Goal: Task Accomplishment & Management: Manage account settings

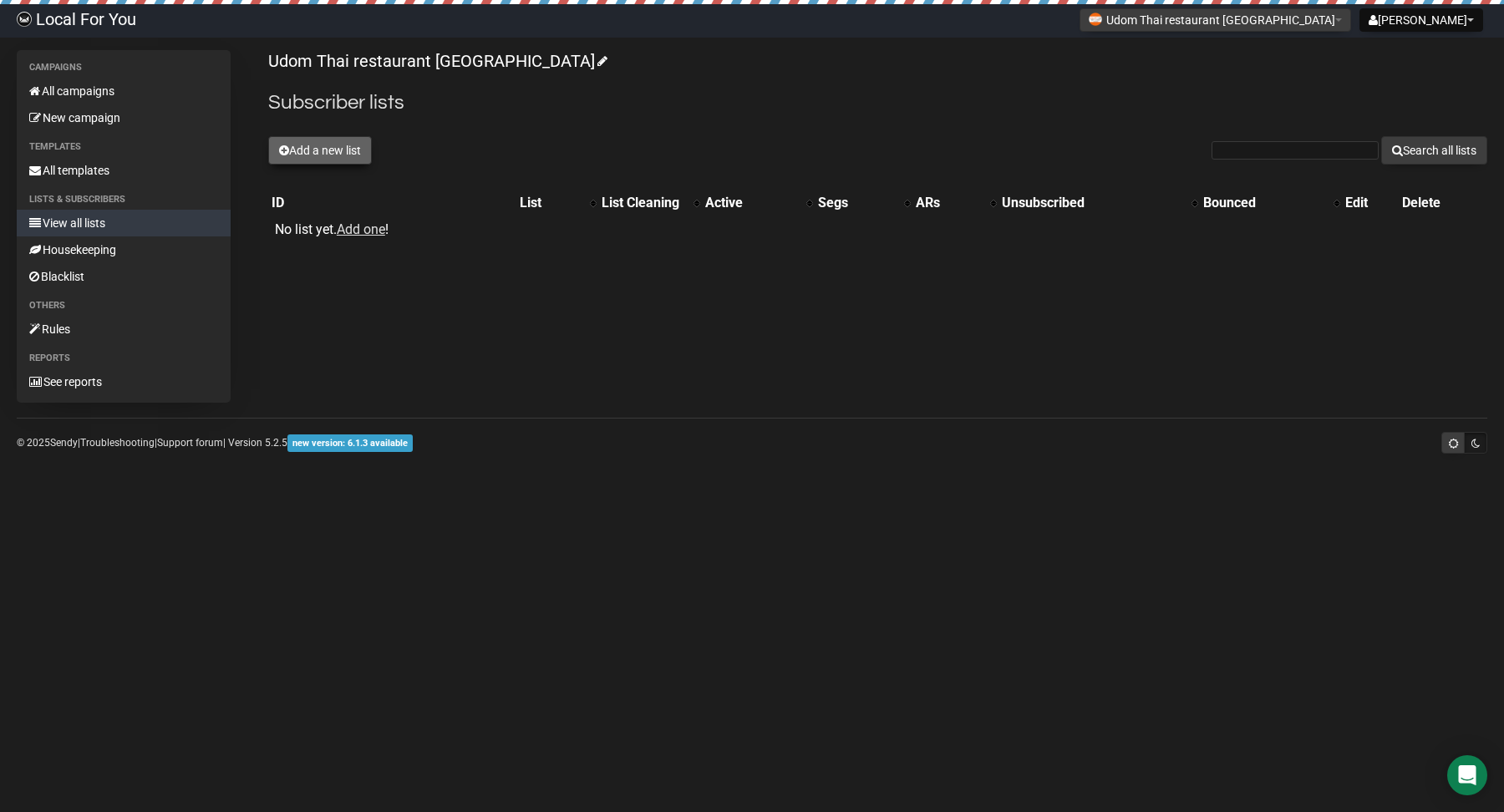
click at [327, 139] on button "Add a new list" at bounding box center [320, 150] width 104 height 28
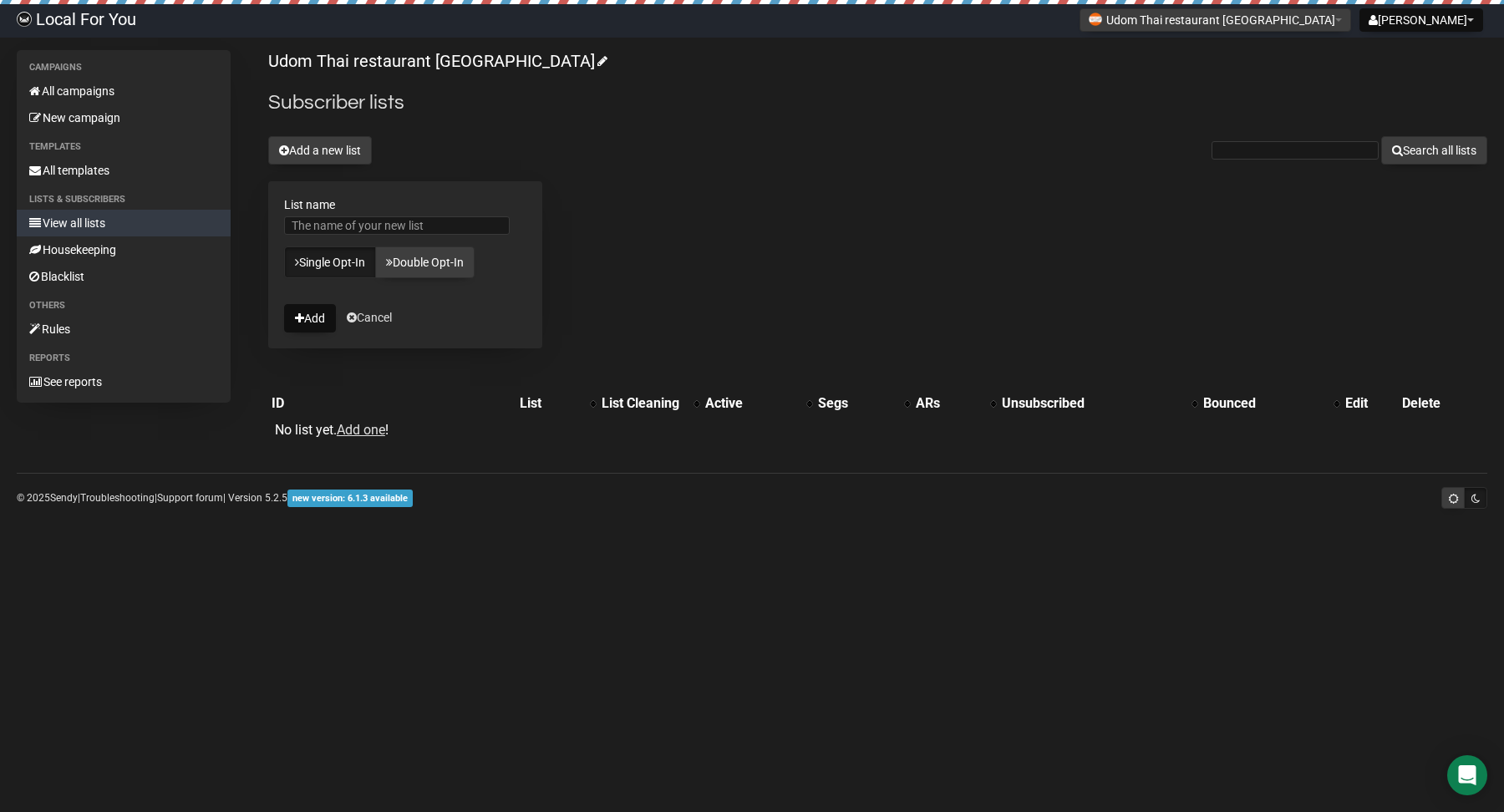
click at [730, 171] on div "Udom Thai restaurant Woonona Subscriber lists Add a new list Search all lists L…" at bounding box center [877, 253] width 1219 height 407
click at [369, 430] on link "Add one" at bounding box center [360, 429] width 48 height 16
click at [313, 313] on button "Add" at bounding box center [309, 319] width 52 height 28
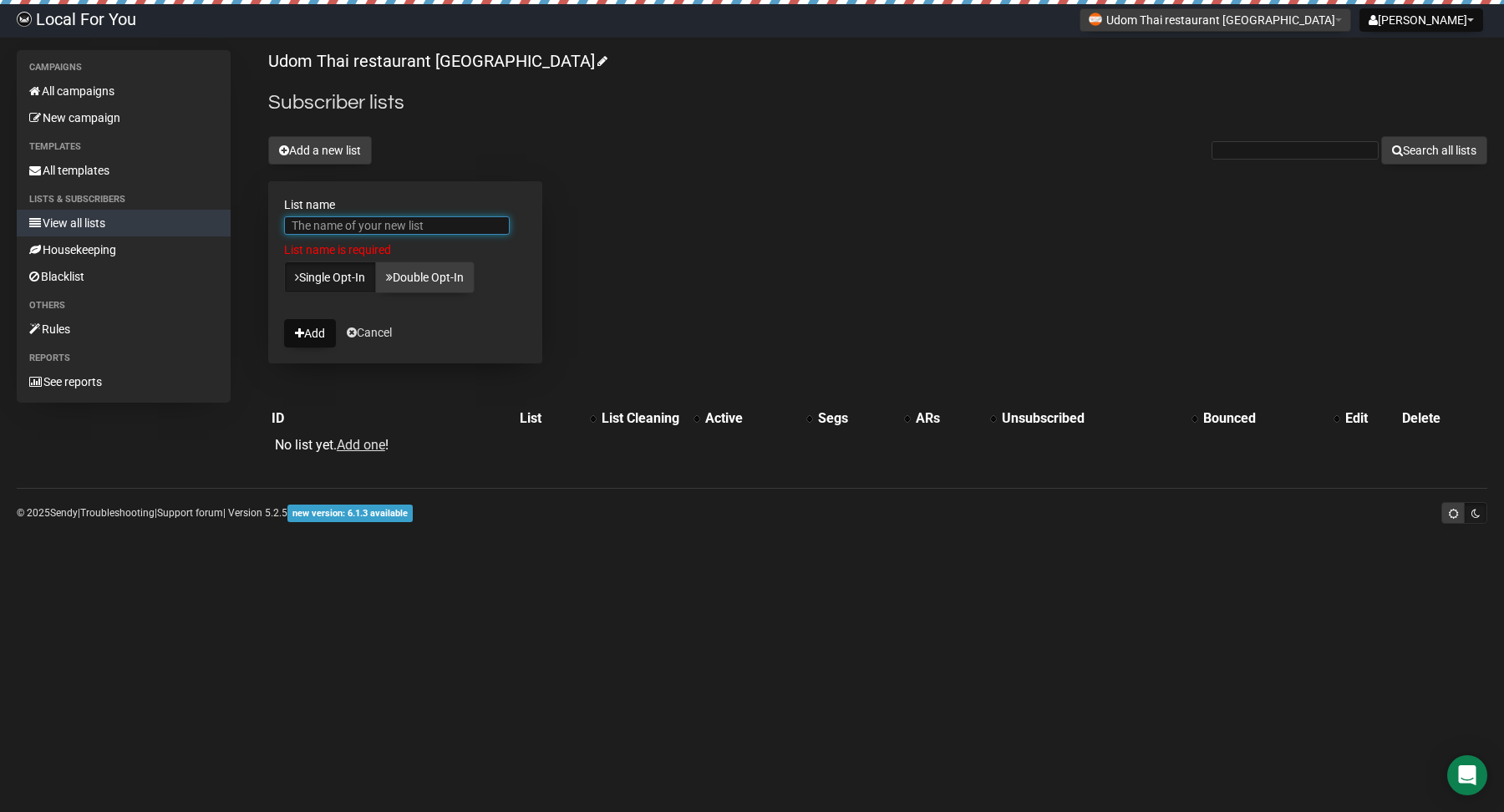
click at [398, 229] on input "List name" at bounding box center [396, 225] width 226 height 18
click at [404, 229] on input "List name" at bounding box center [396, 225] width 226 height 18
type input "๊"
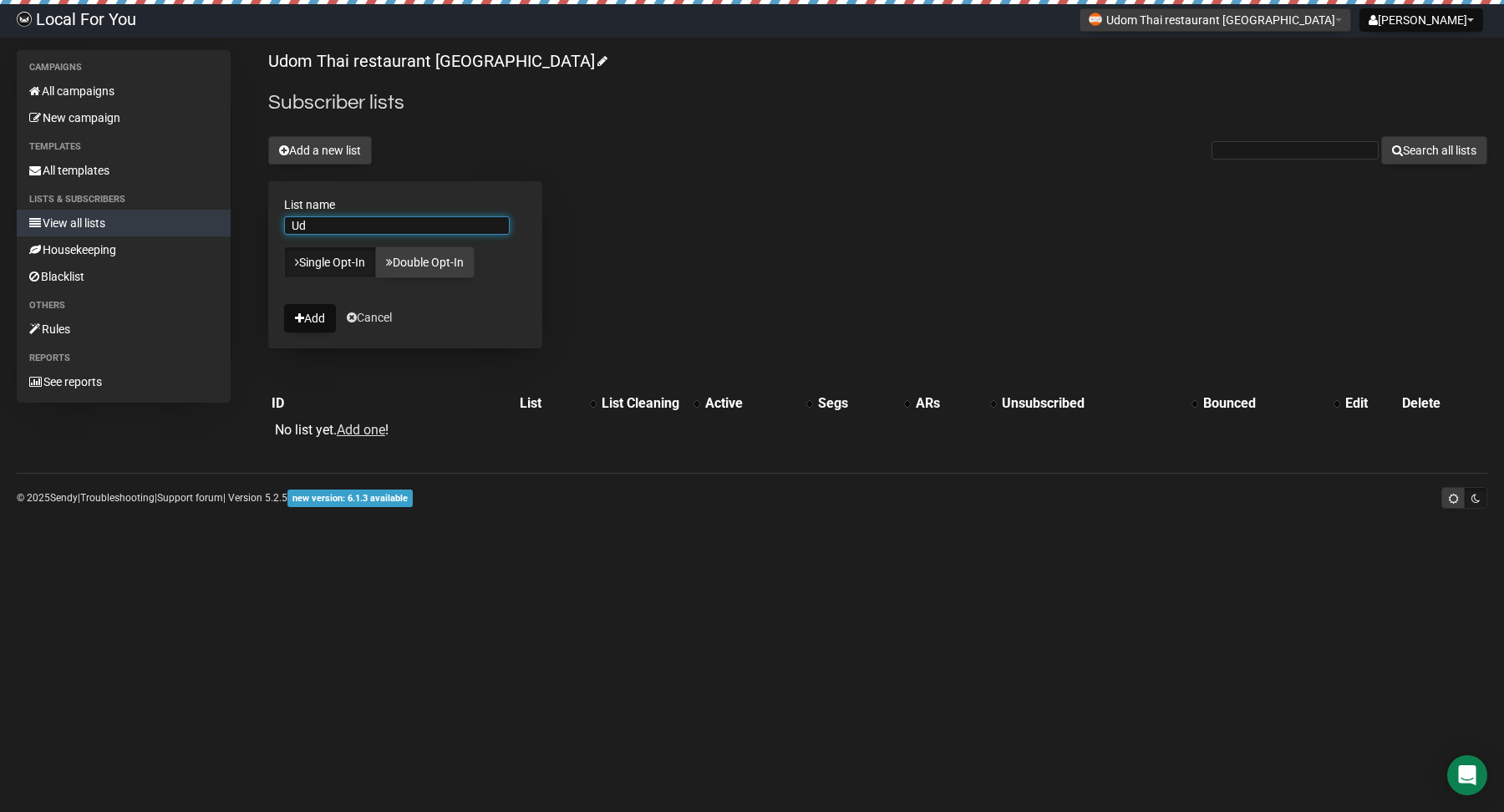
type input "U"
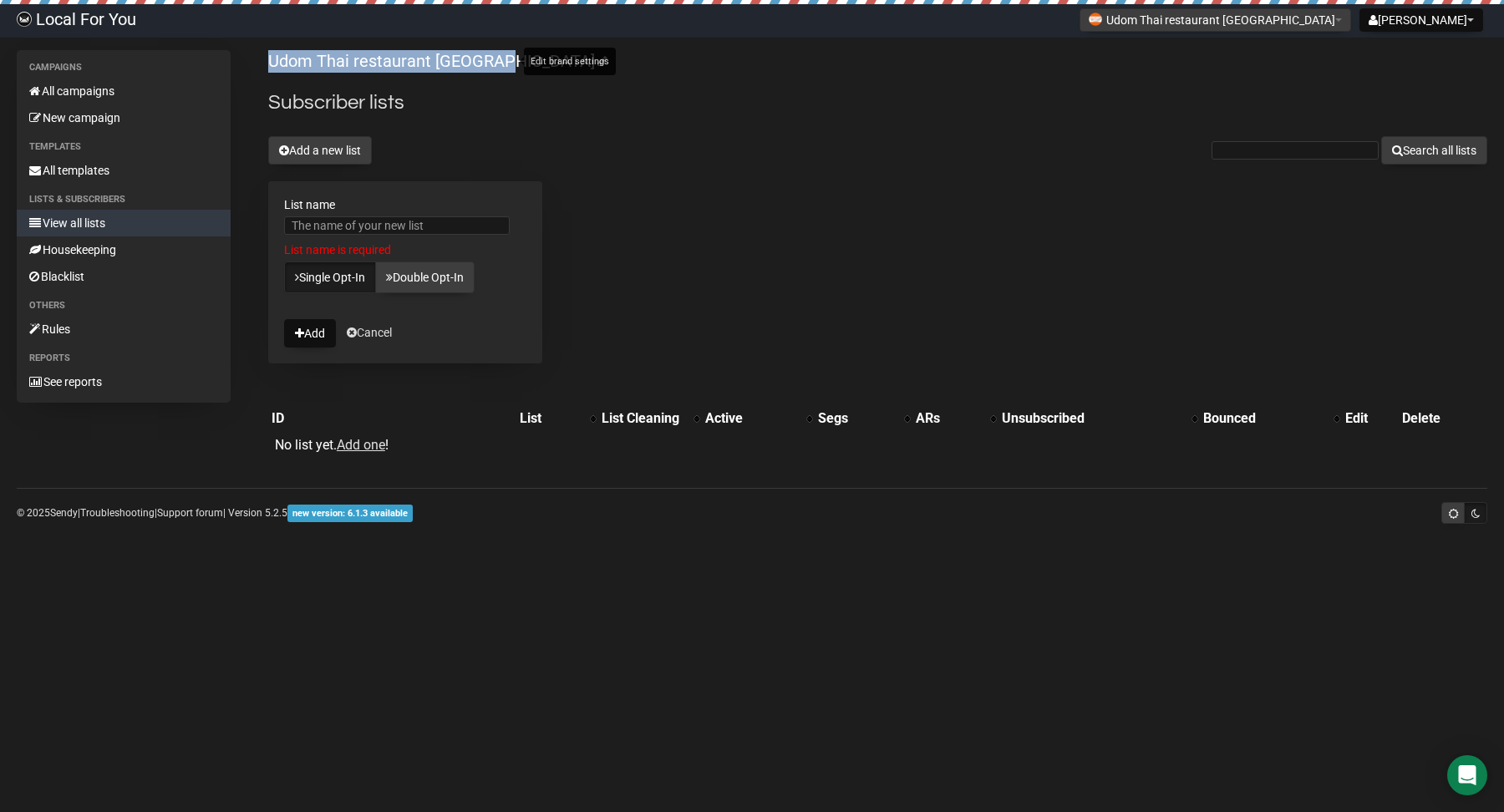
drag, startPoint x: 262, startPoint y: 48, endPoint x: 513, endPoint y: 56, distance: 251.1
click at [513, 56] on body "Local For You Steve Waterson Settings Logout Udom Thai restaurant Woonona Aroya…" at bounding box center [752, 406] width 1504 height 812
copy link "Udom Thai restaurant [GEOGRAPHIC_DATA]"
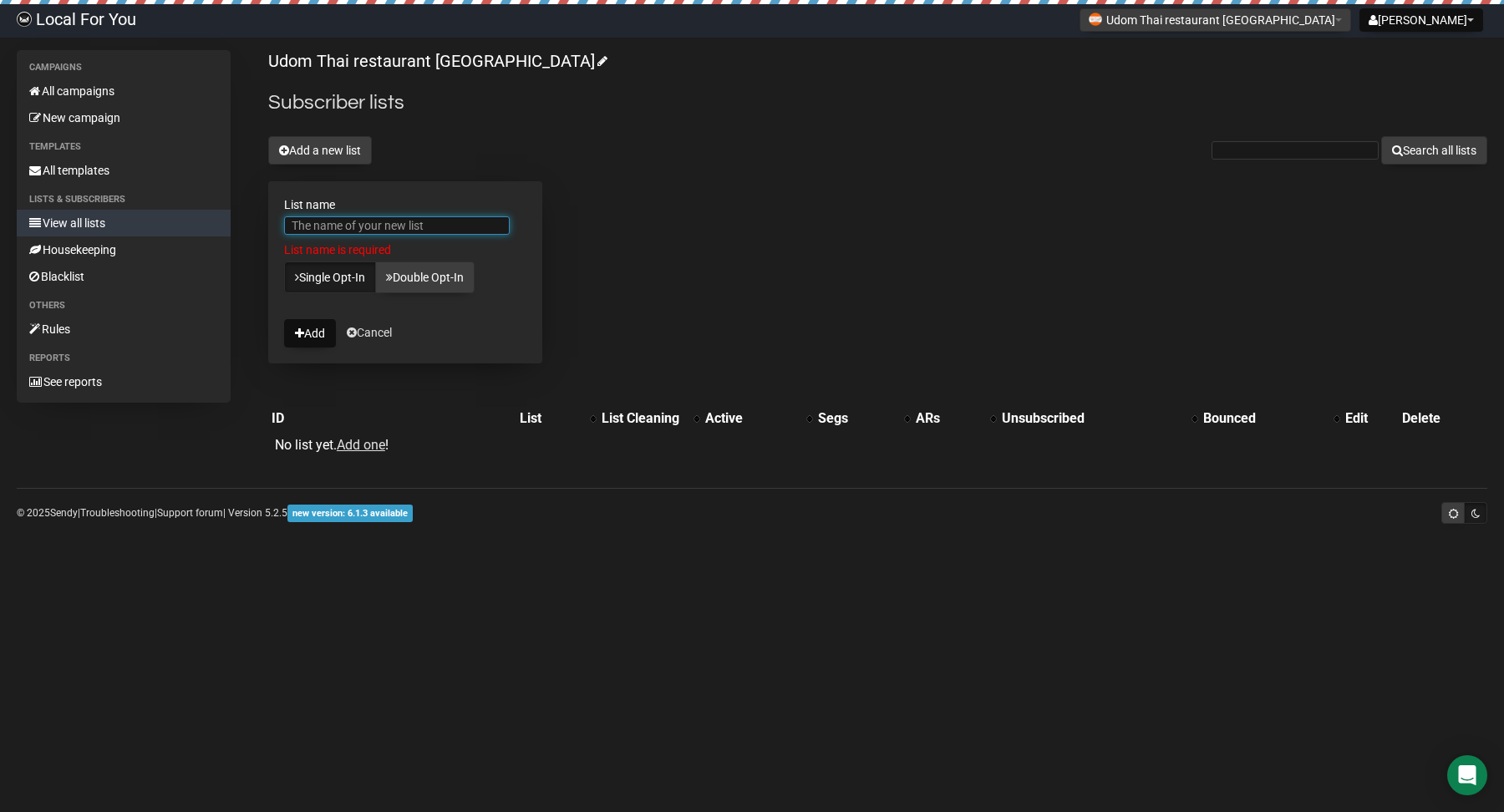
click at [407, 225] on input "List name" at bounding box center [396, 225] width 226 height 18
paste input "Udom Thai restaurant [GEOGRAPHIC_DATA]"
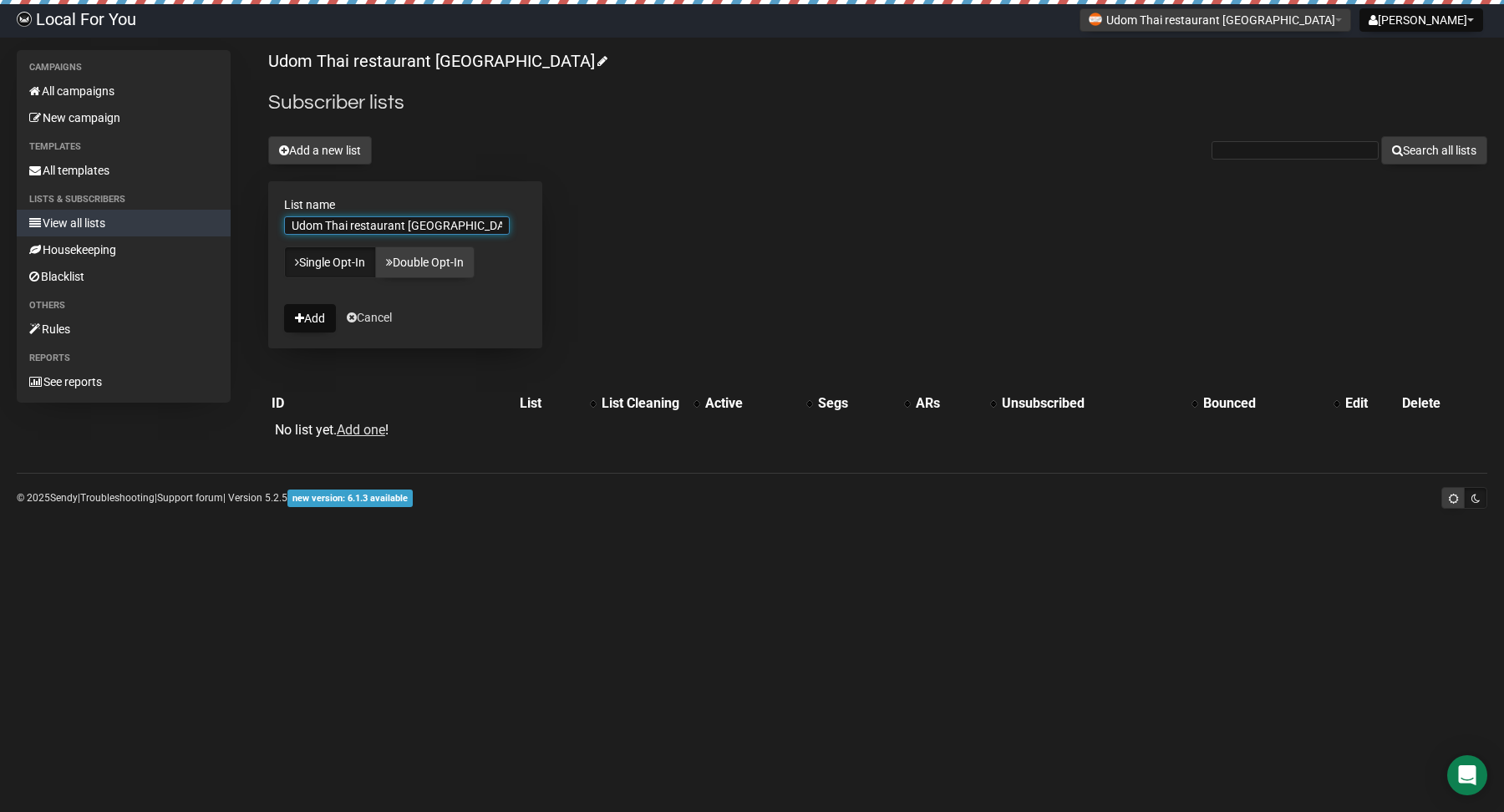
paste input "customers"
type input "Udom Thai restaurant Woonona customers"
click at [316, 320] on button "Add" at bounding box center [309, 319] width 52 height 28
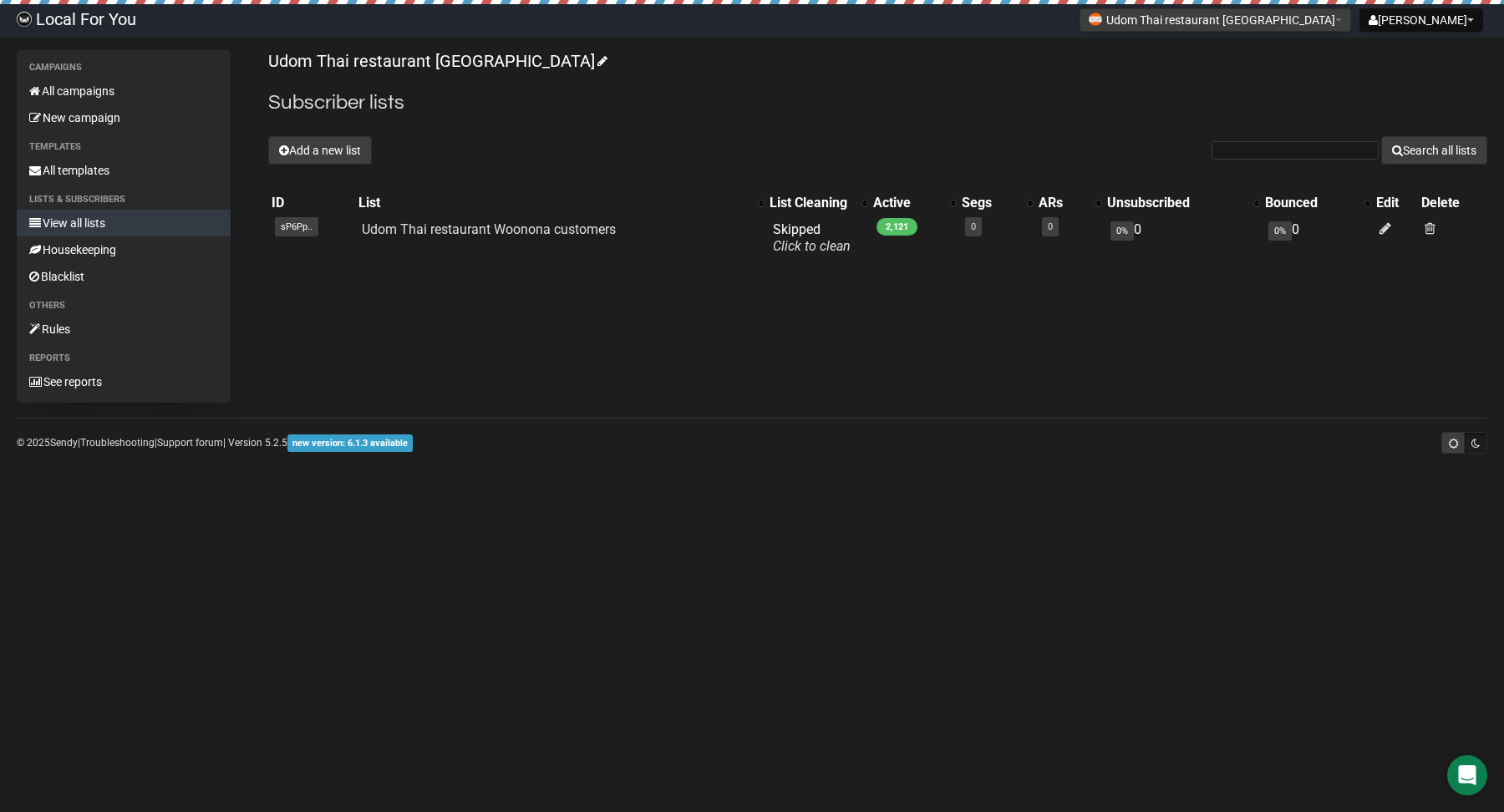
click at [664, 353] on div "Campaigns All campaigns New campaign Templates All templates Lists & subscriber…" at bounding box center [752, 226] width 1470 height 353
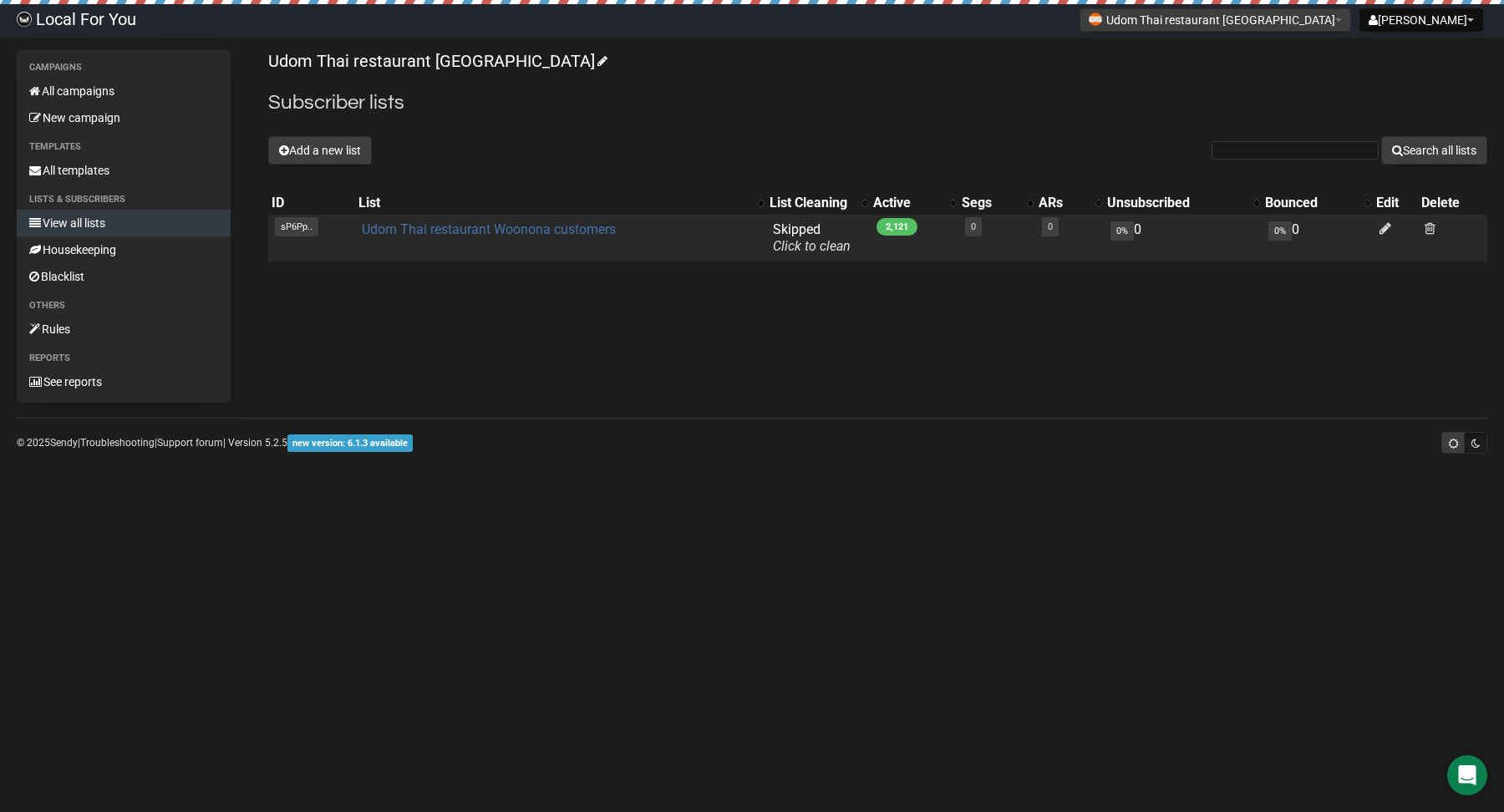
click at [496, 228] on link "Udom Thai restaurant Woonona customers" at bounding box center [489, 229] width 254 height 16
click at [1383, 218] on td at bounding box center [1395, 237] width 45 height 46
click at [1383, 231] on icon at bounding box center [1385, 228] width 11 height 14
click at [542, 230] on link "Udom Thai restaurant Woonona customers" at bounding box center [489, 229] width 254 height 16
click at [1379, 226] on icon at bounding box center [1385, 228] width 11 height 14
